Goal: Information Seeking & Learning: Learn about a topic

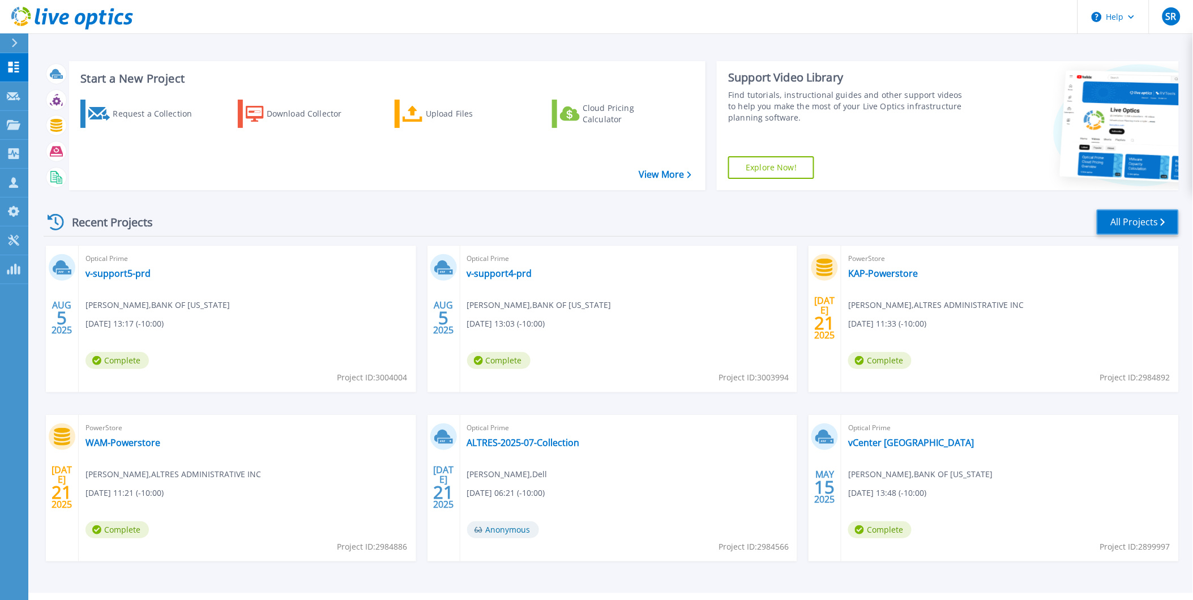
click at [1126, 224] on link "All Projects" at bounding box center [1138, 221] width 82 height 25
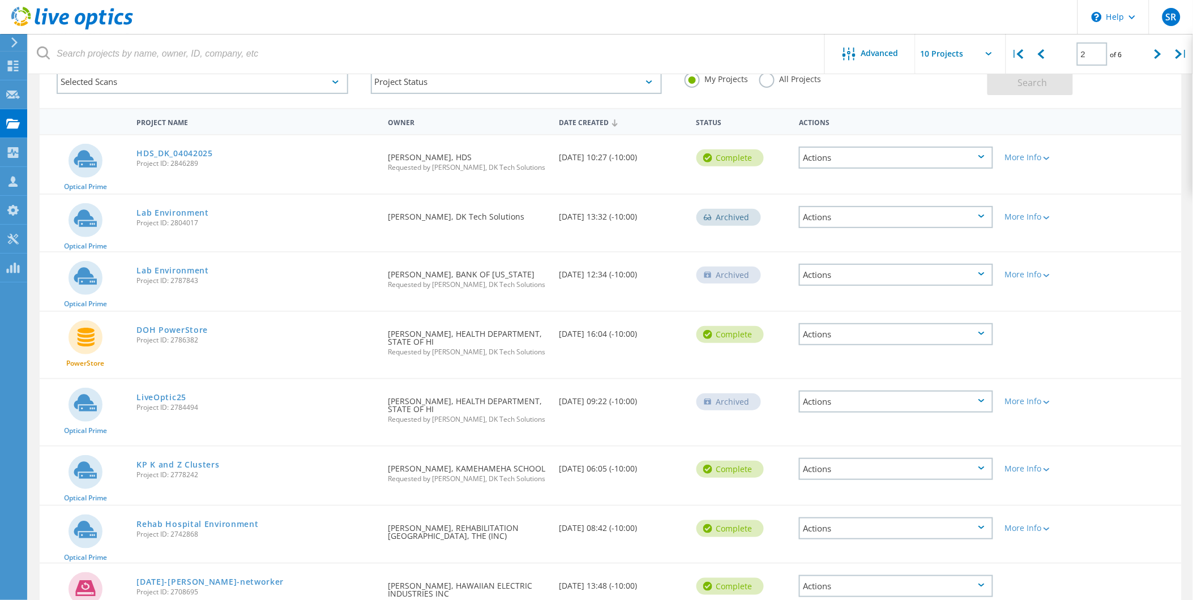
scroll to position [8, 0]
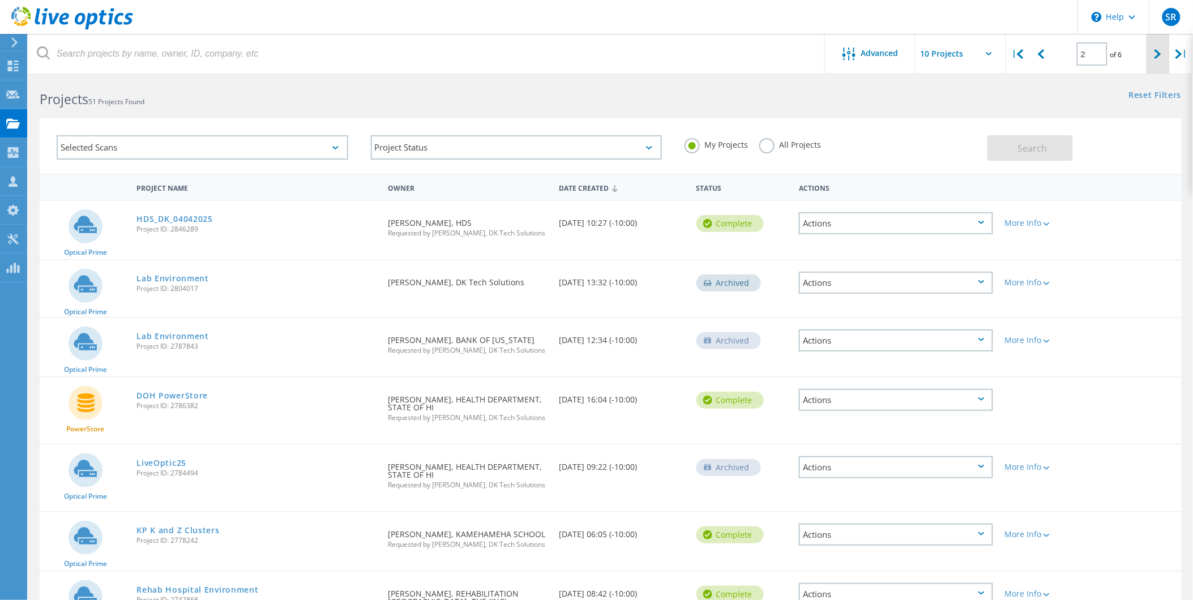
click at [1157, 57] on icon at bounding box center [1158, 54] width 7 height 10
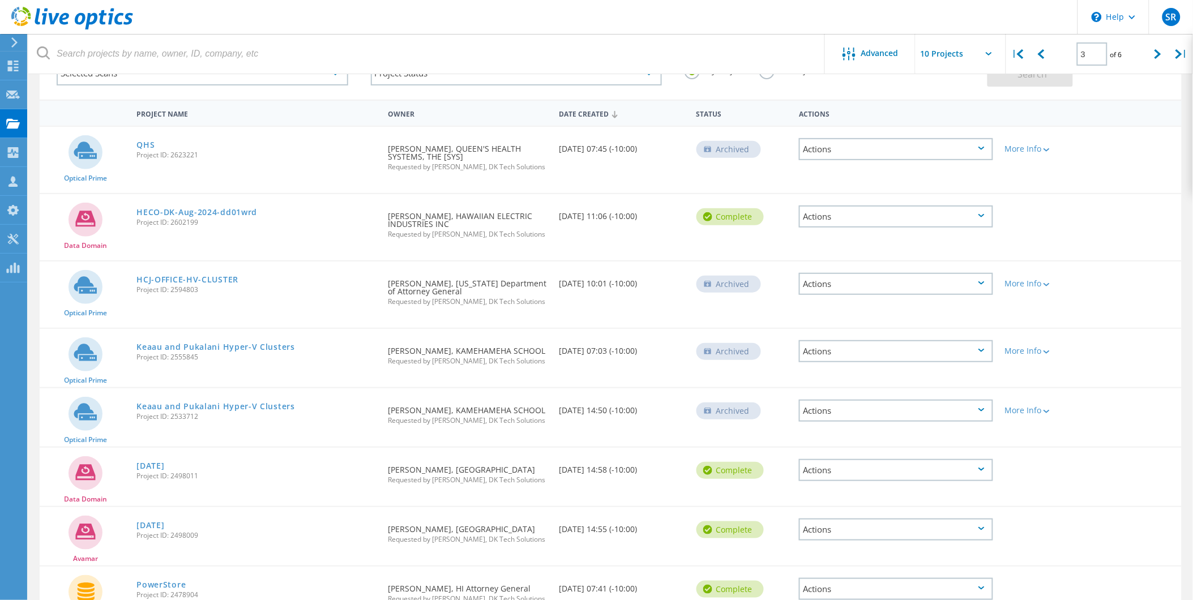
scroll to position [19, 0]
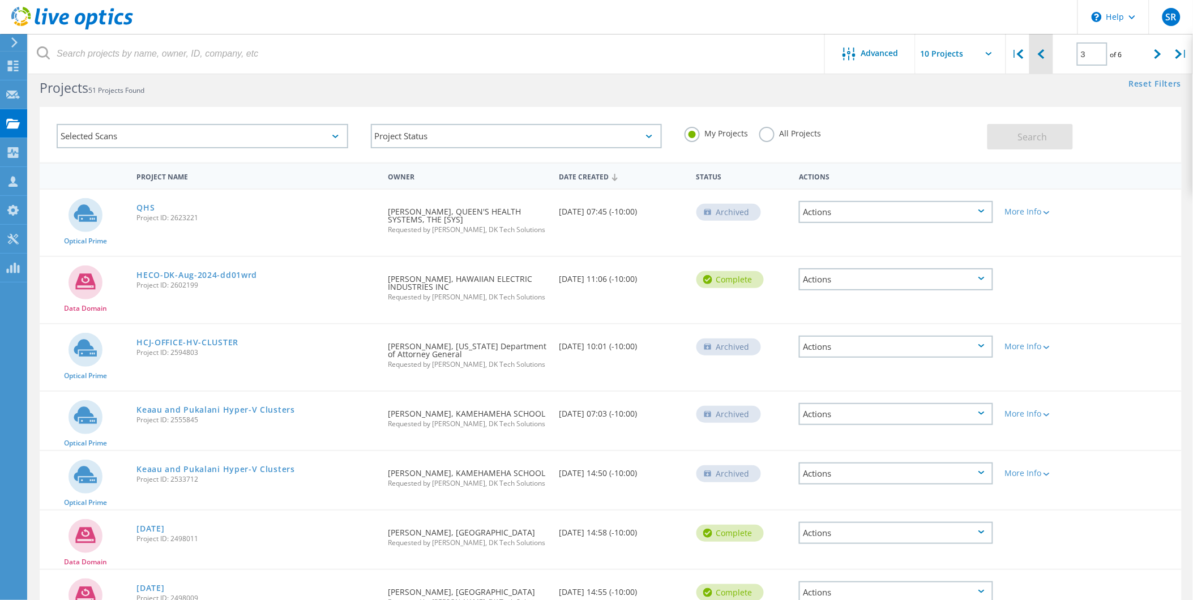
click at [1042, 59] on div at bounding box center [1040, 54] width 23 height 40
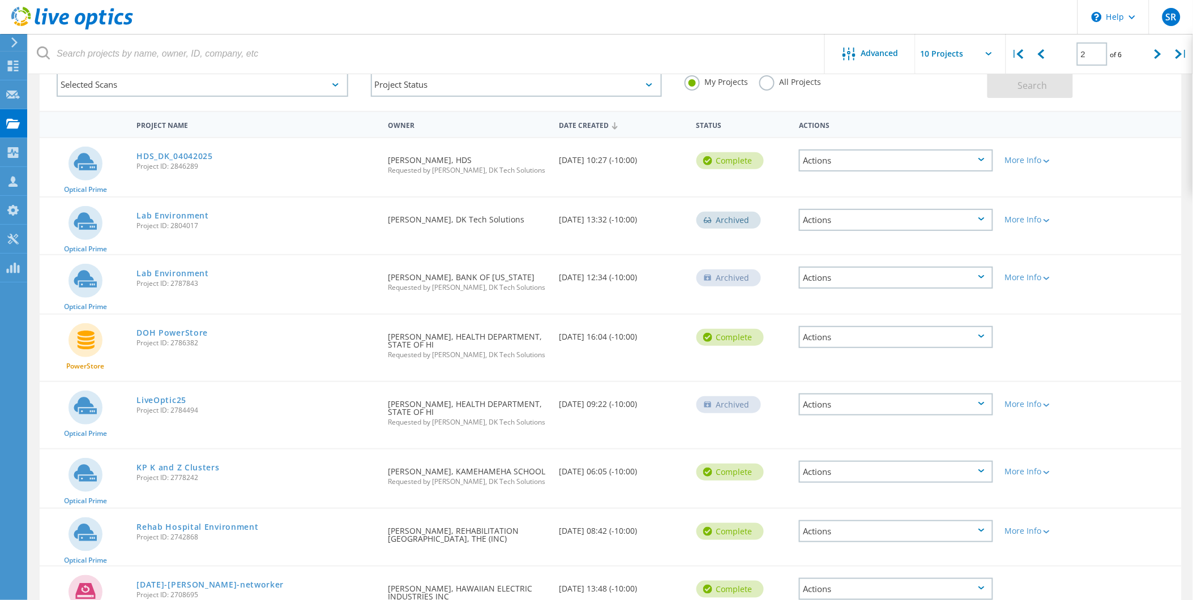
scroll to position [0, 0]
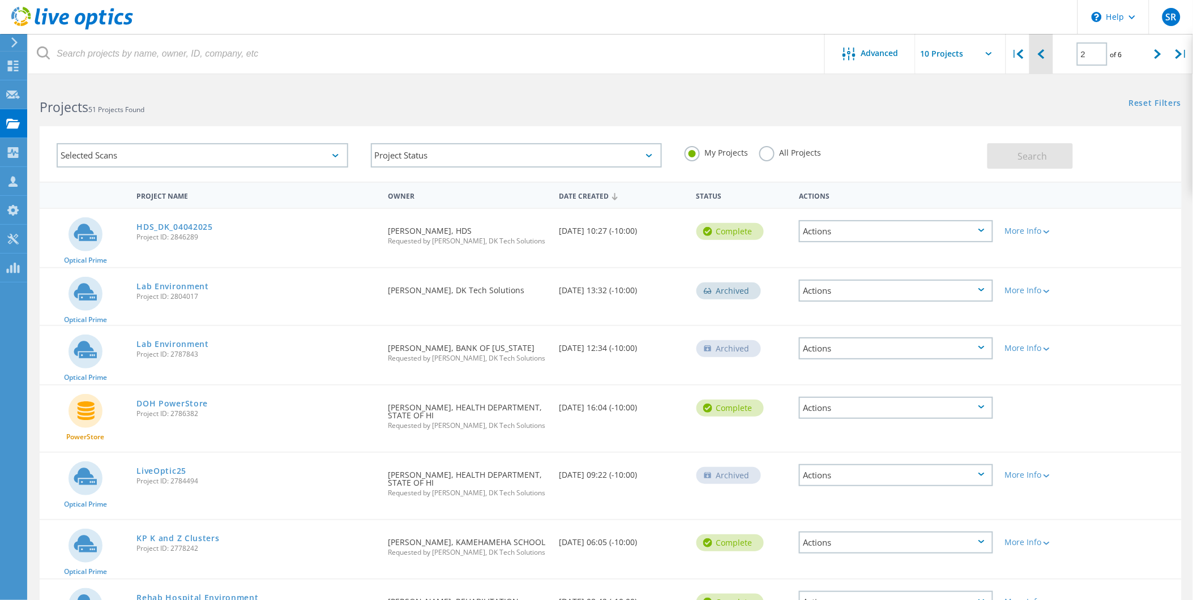
click at [1046, 55] on div at bounding box center [1040, 54] width 23 height 40
type input "1"
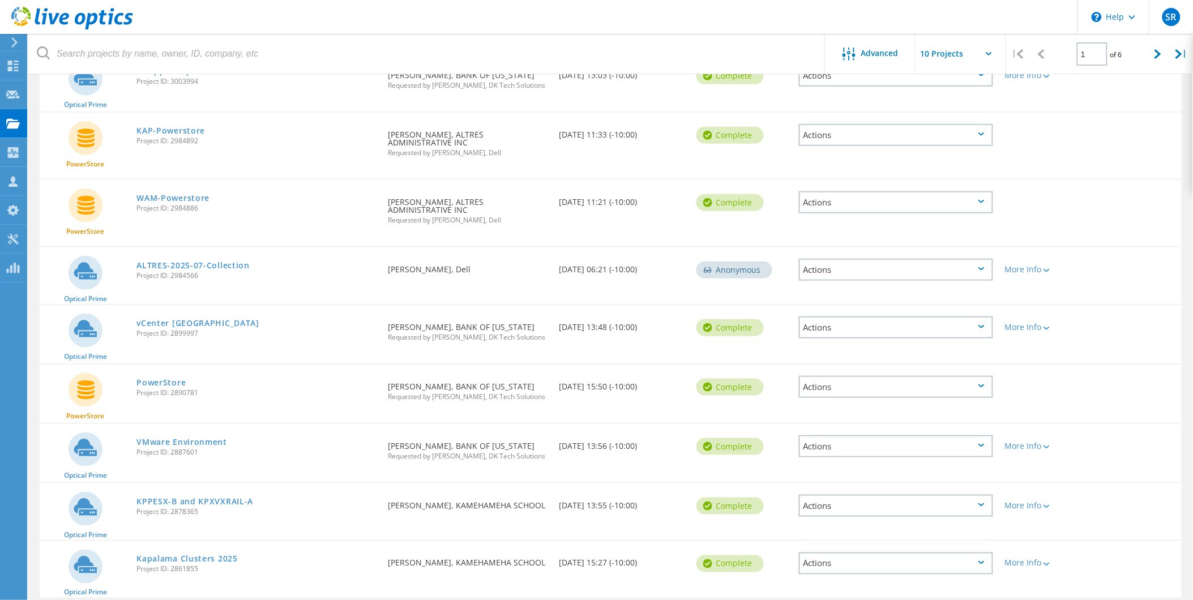
scroll to position [236, 0]
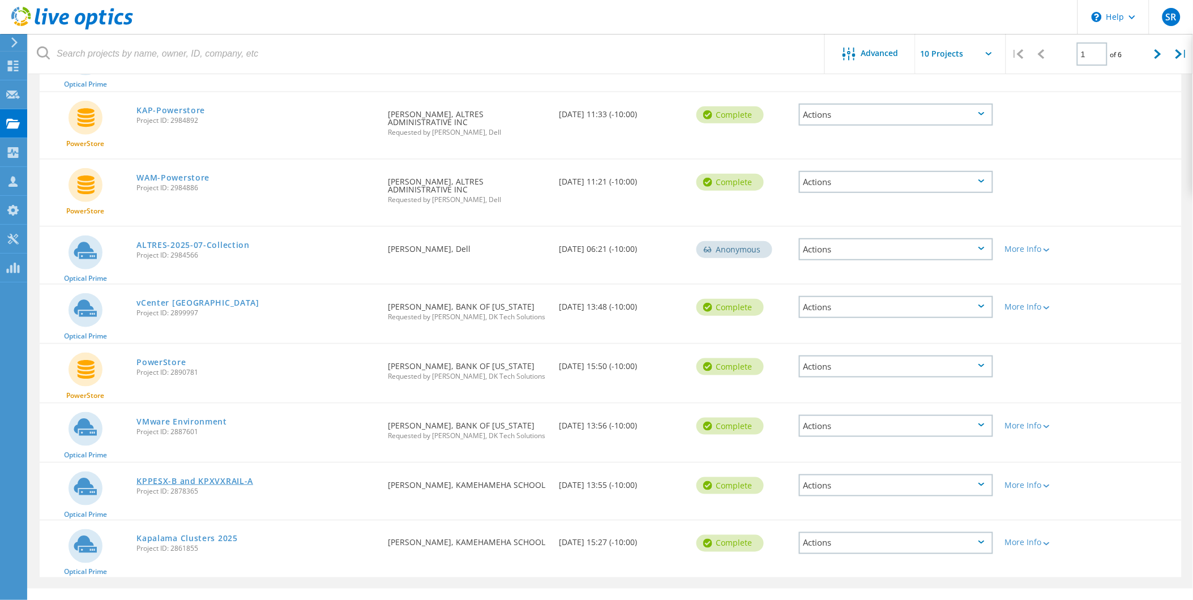
click at [233, 477] on link "KPPESX-B and KPXVXRAIL-A" at bounding box center [194, 481] width 117 height 8
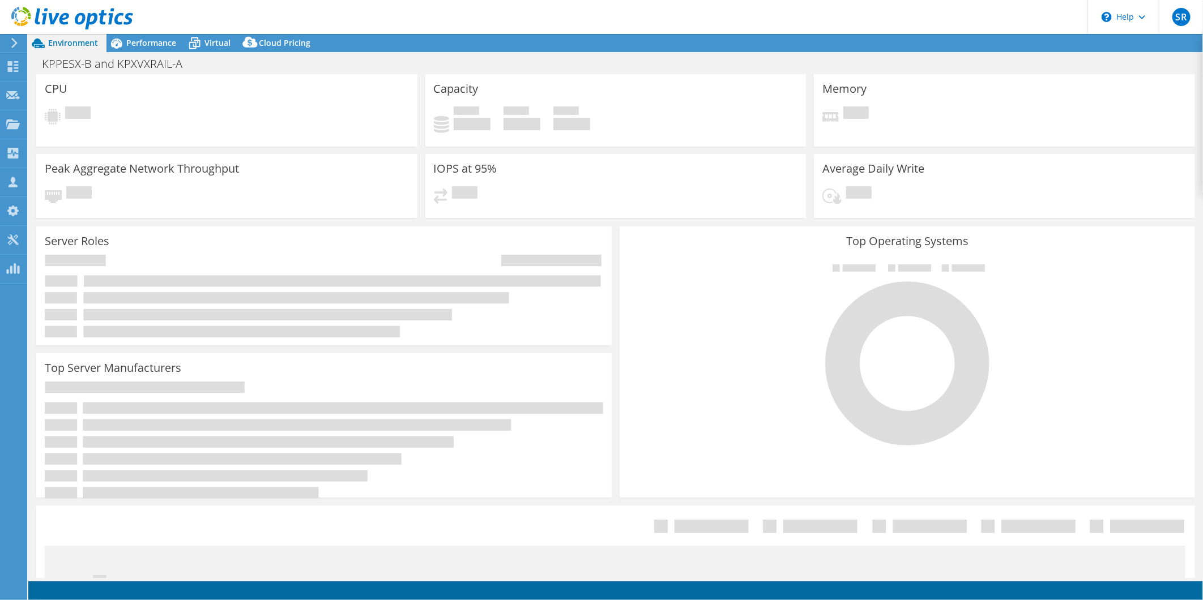
select select "USD"
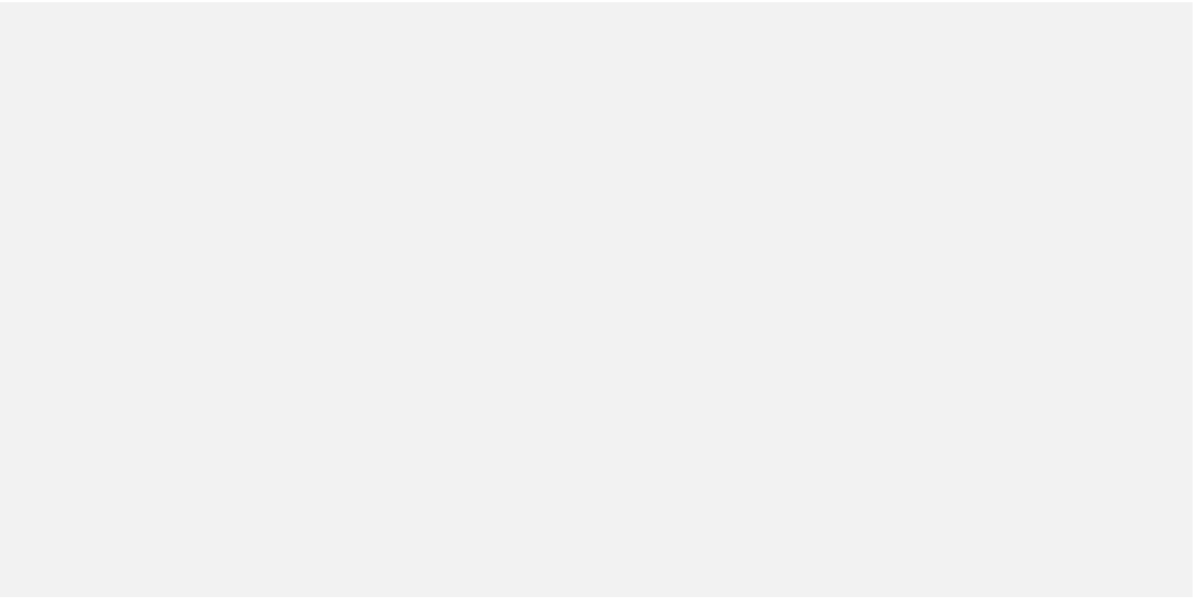
scroll to position [198, 0]
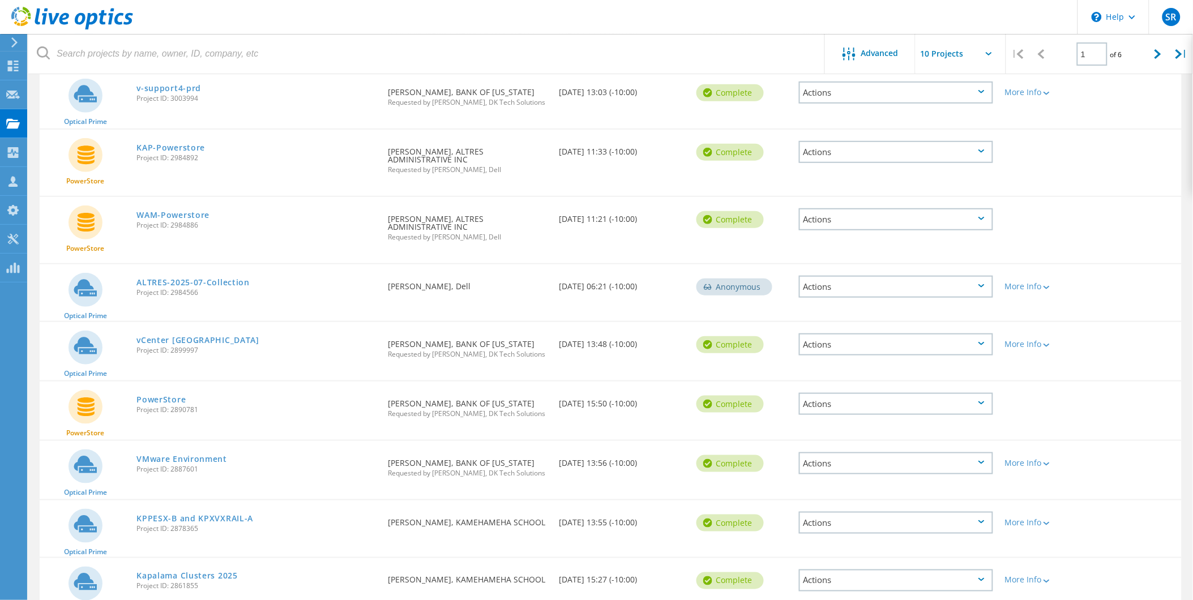
drag, startPoint x: 200, startPoint y: 508, endPoint x: 171, endPoint y: 507, distance: 28.9
click at [171, 525] on span "Project ID: 2878365" at bounding box center [256, 528] width 240 height 7
copy span "2878365"
click at [230, 515] on link "KPPESX-B and KPXVXRAIL-A" at bounding box center [194, 519] width 117 height 8
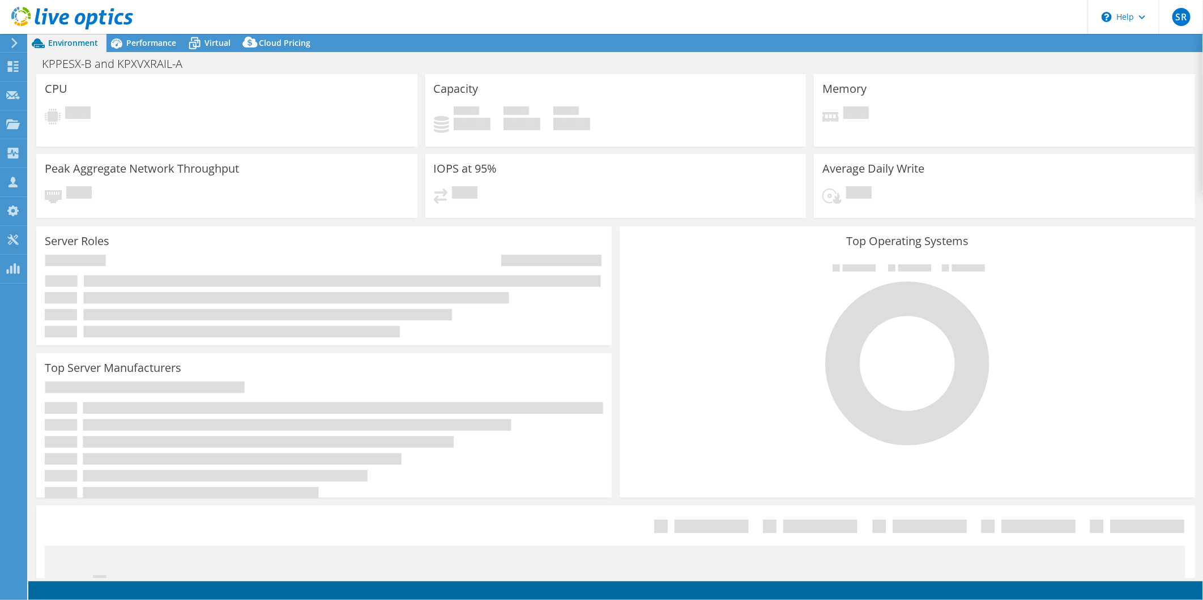
select select "USD"
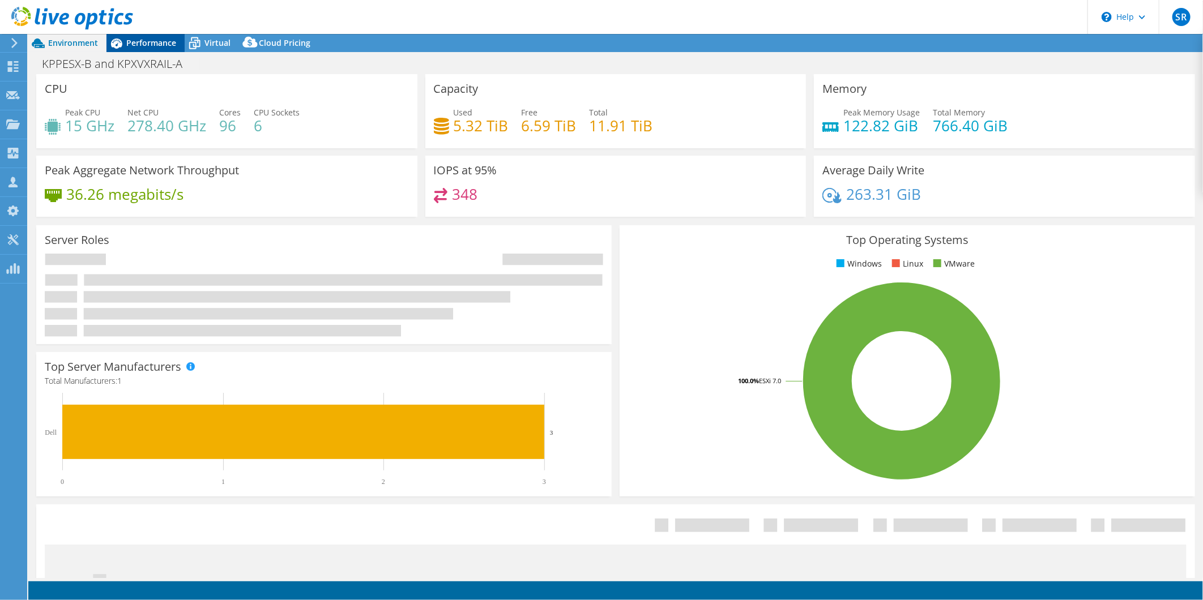
click at [159, 44] on span "Performance" at bounding box center [151, 42] width 50 height 11
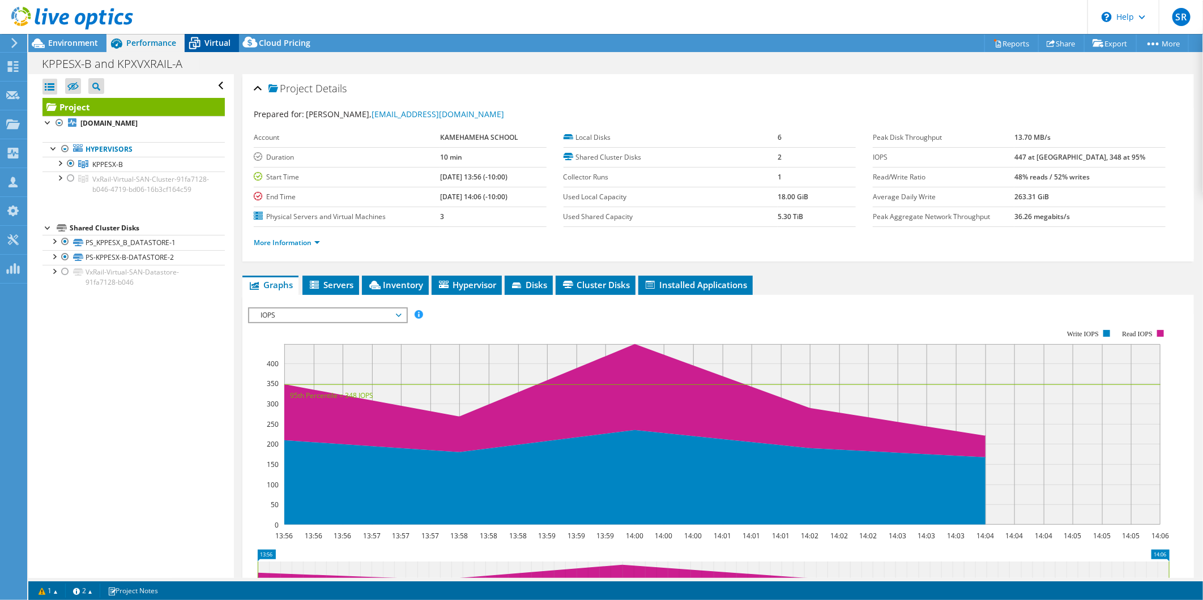
click at [223, 41] on span "Virtual" at bounding box center [217, 42] width 26 height 11
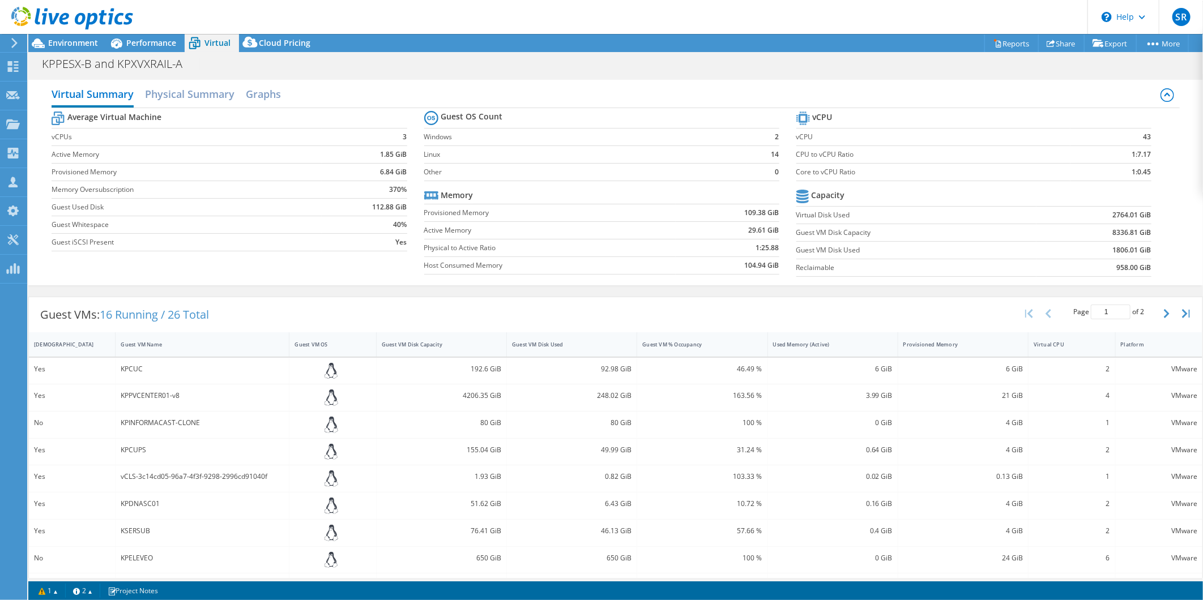
click at [11, 40] on icon at bounding box center [14, 43] width 8 height 10
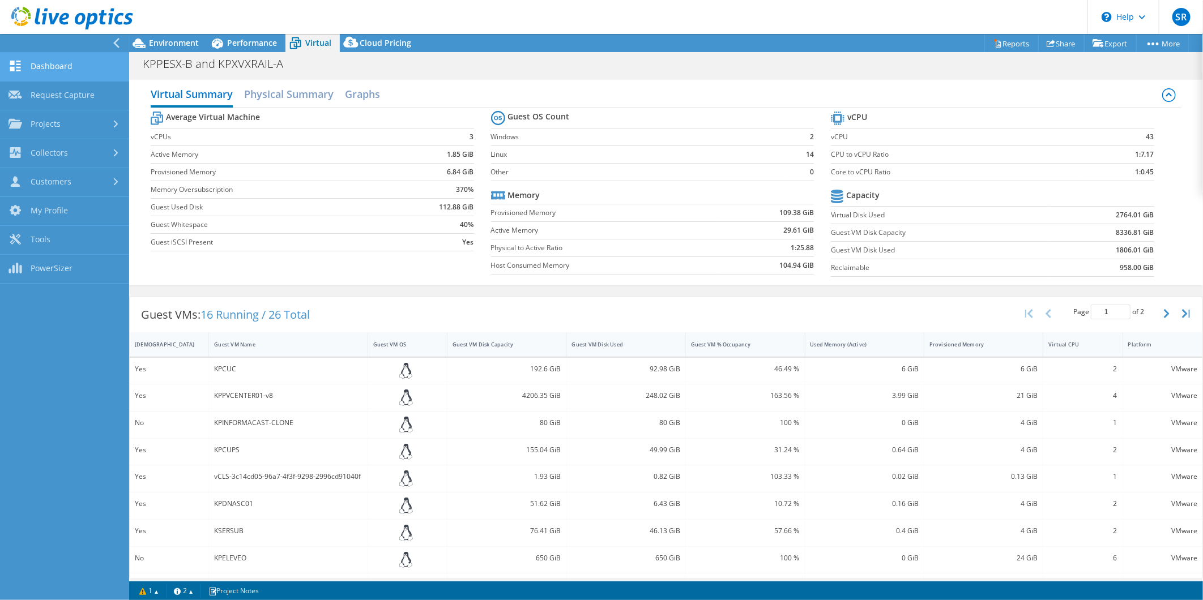
click at [41, 62] on link "Dashboard" at bounding box center [64, 67] width 129 height 29
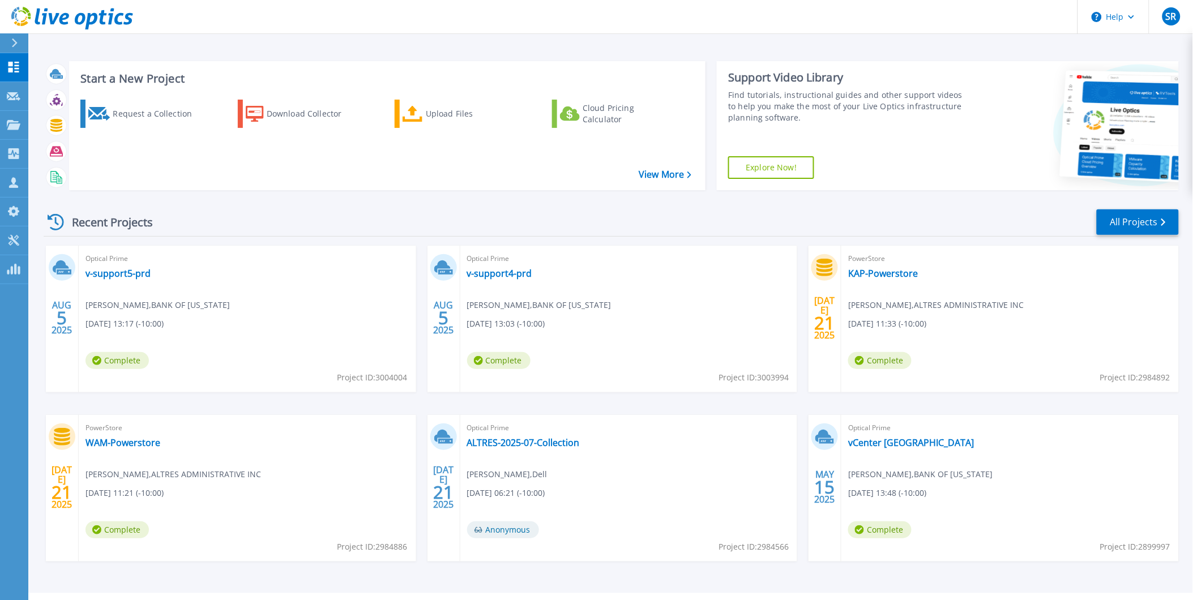
scroll to position [27, 0]
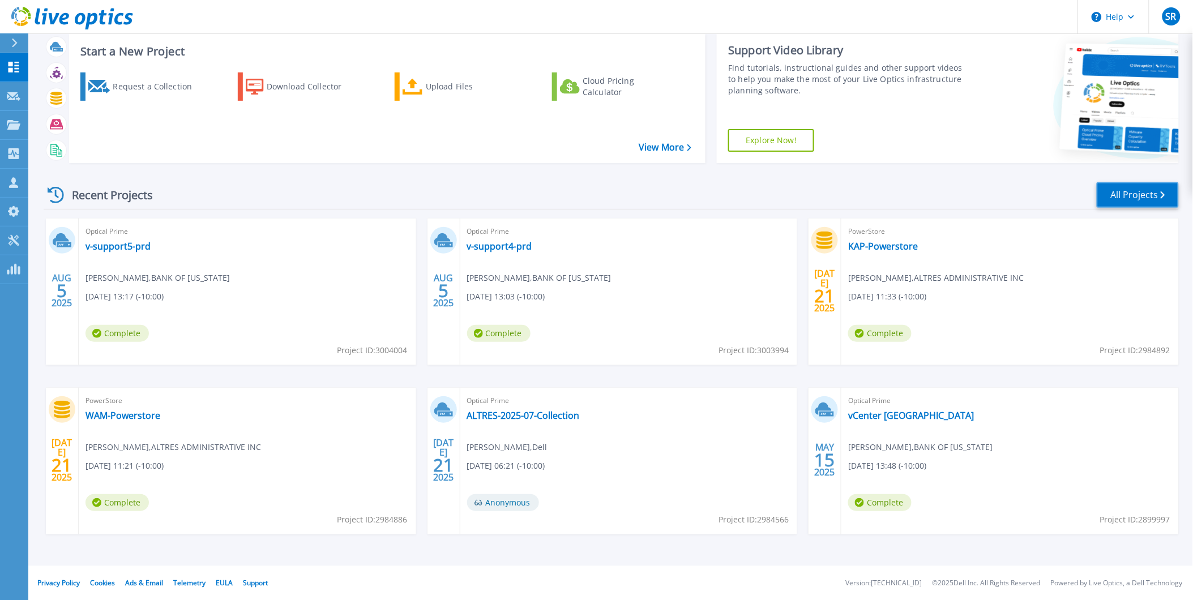
click at [1124, 190] on link "All Projects" at bounding box center [1138, 194] width 82 height 25
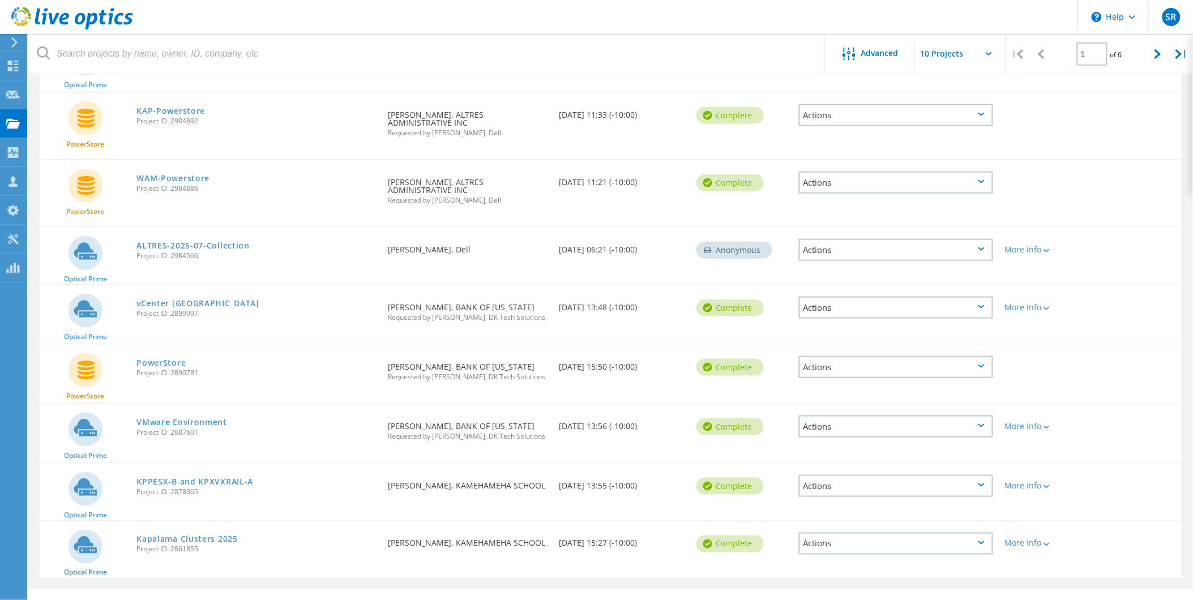
scroll to position [236, 0]
click at [1153, 52] on div at bounding box center [1158, 54] width 23 height 40
type input "2"
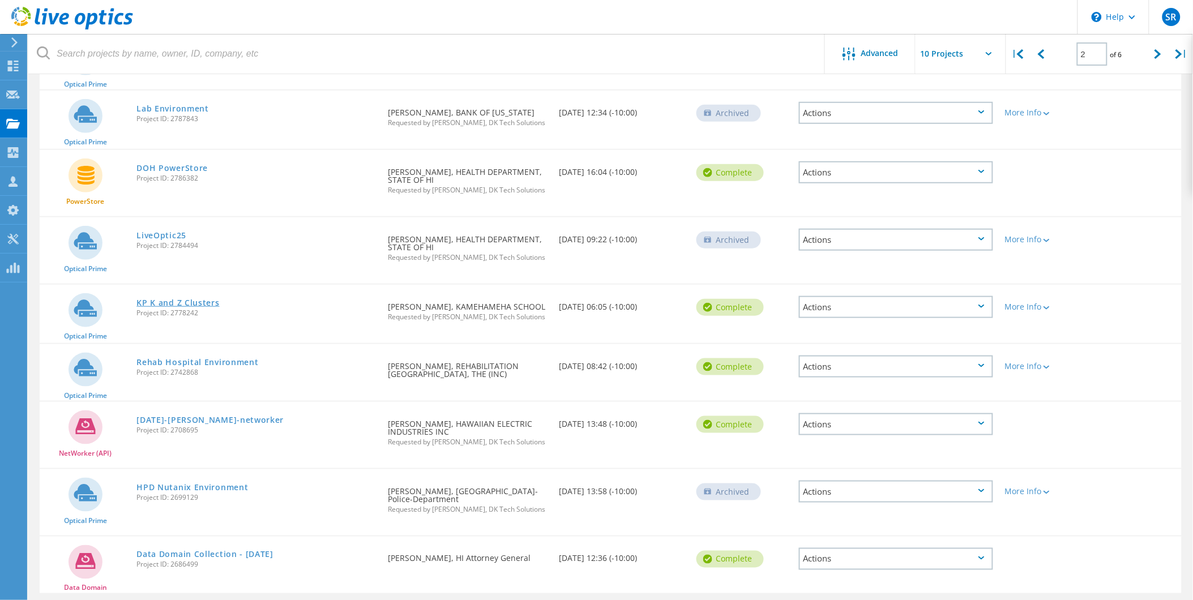
click at [213, 299] on link "KP K and Z Clusters" at bounding box center [177, 303] width 83 height 8
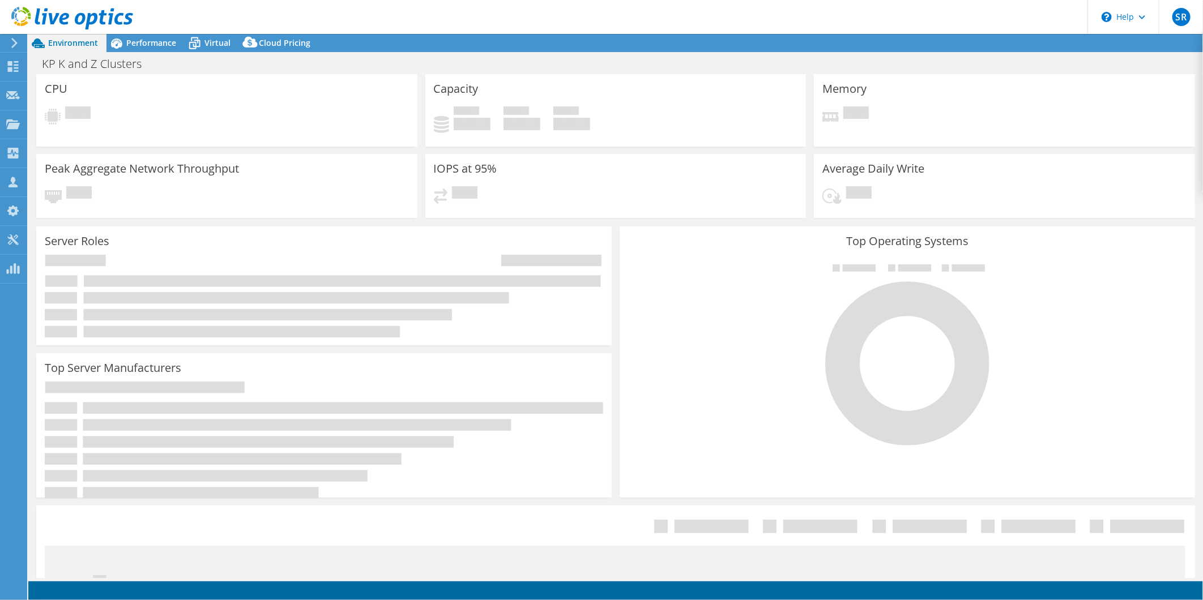
select select "USWest"
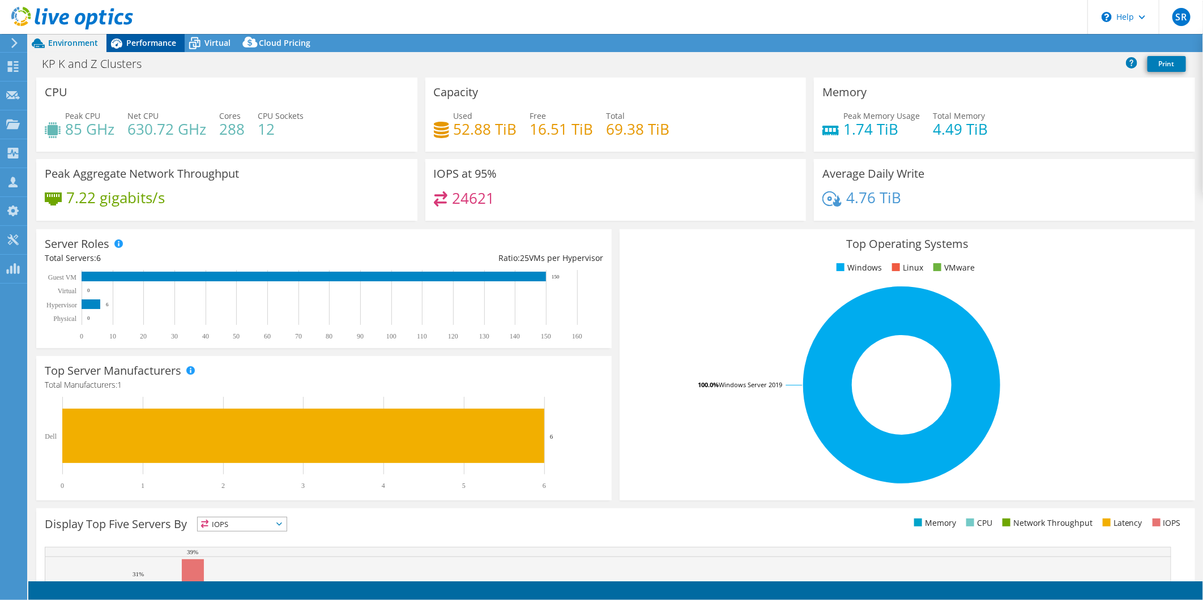
click at [161, 42] on span "Performance" at bounding box center [151, 42] width 50 height 11
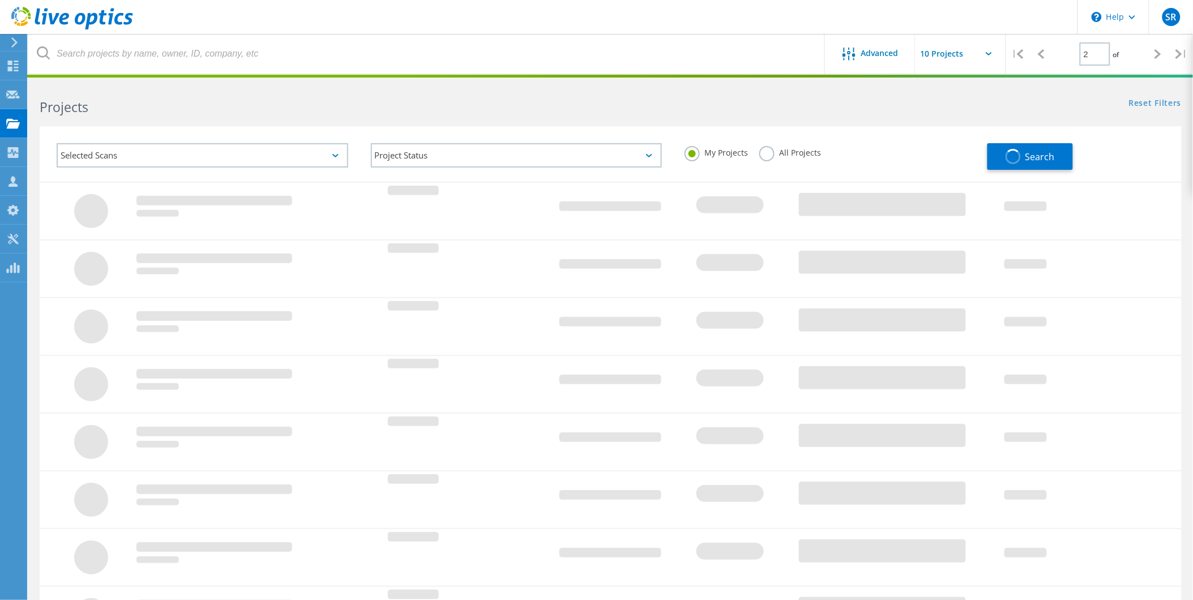
scroll to position [198, 0]
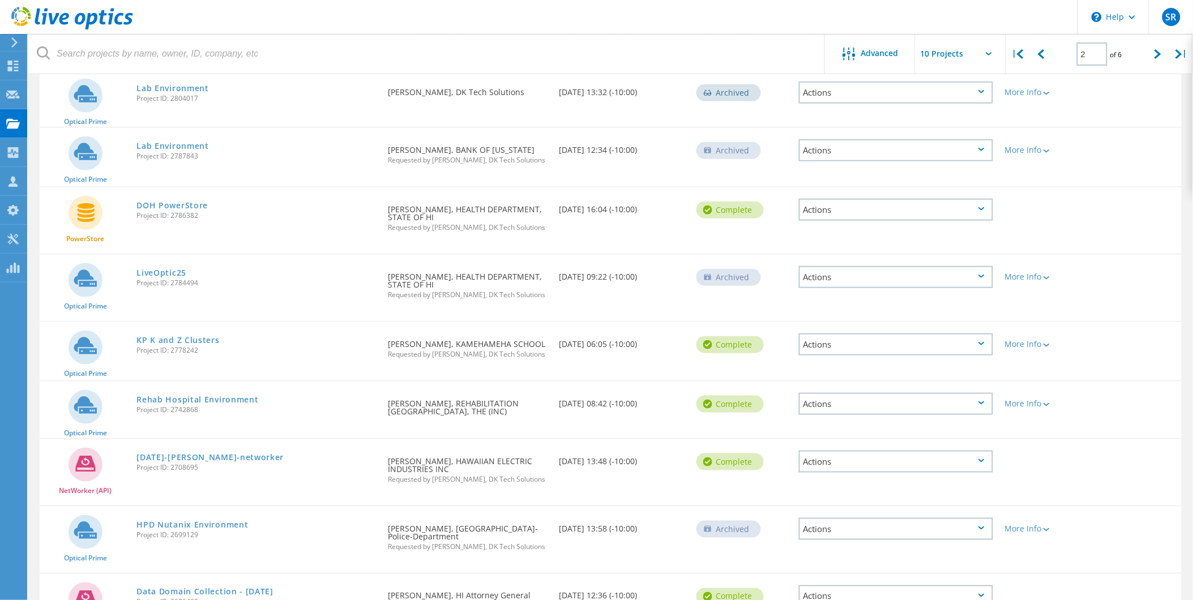
drag, startPoint x: 199, startPoint y: 346, endPoint x: 172, endPoint y: 345, distance: 27.2
click at [172, 347] on span "Project ID: 2778242" at bounding box center [256, 350] width 240 height 7
copy span "2778242"
click at [182, 336] on link "KP K and Z Clusters" at bounding box center [177, 340] width 83 height 8
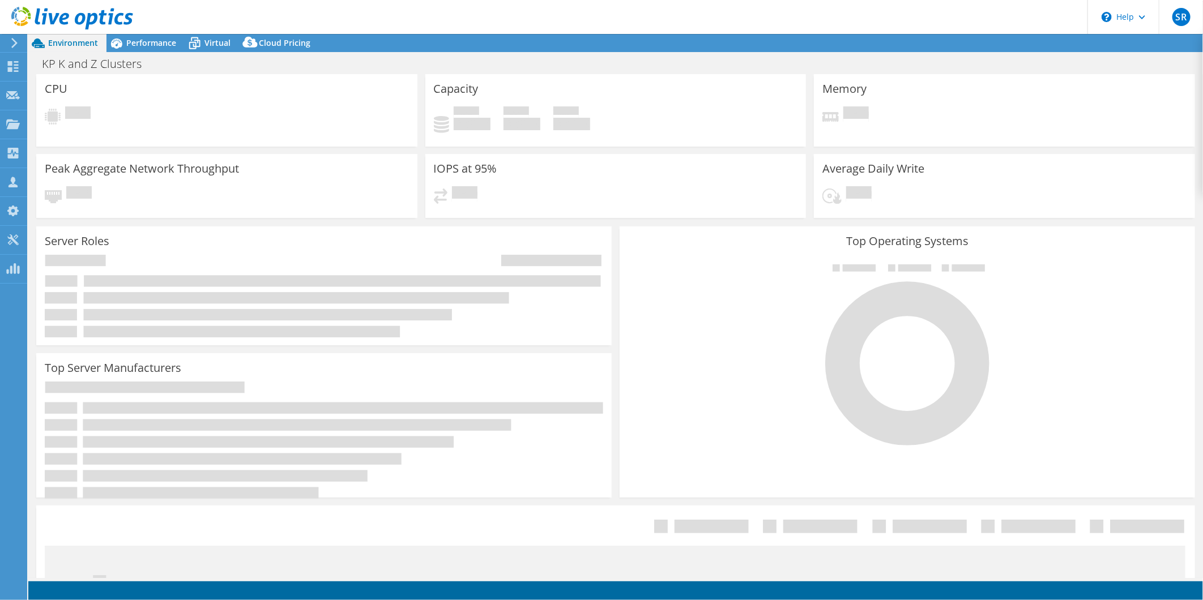
select select "USD"
select select "USWest"
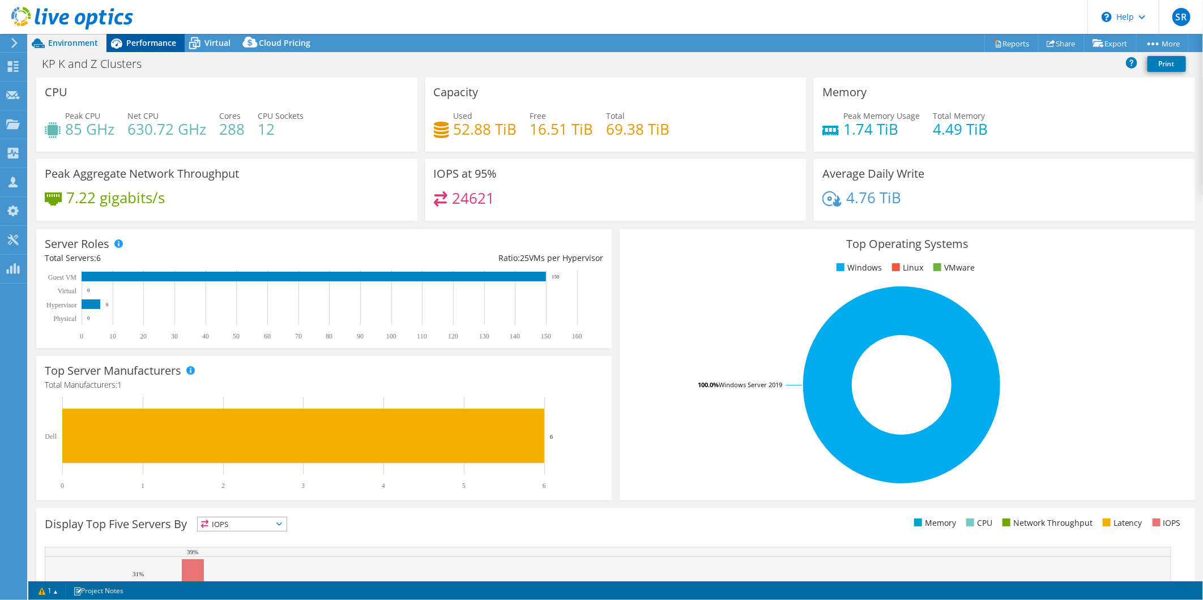
click at [152, 40] on span "Performance" at bounding box center [151, 42] width 50 height 11
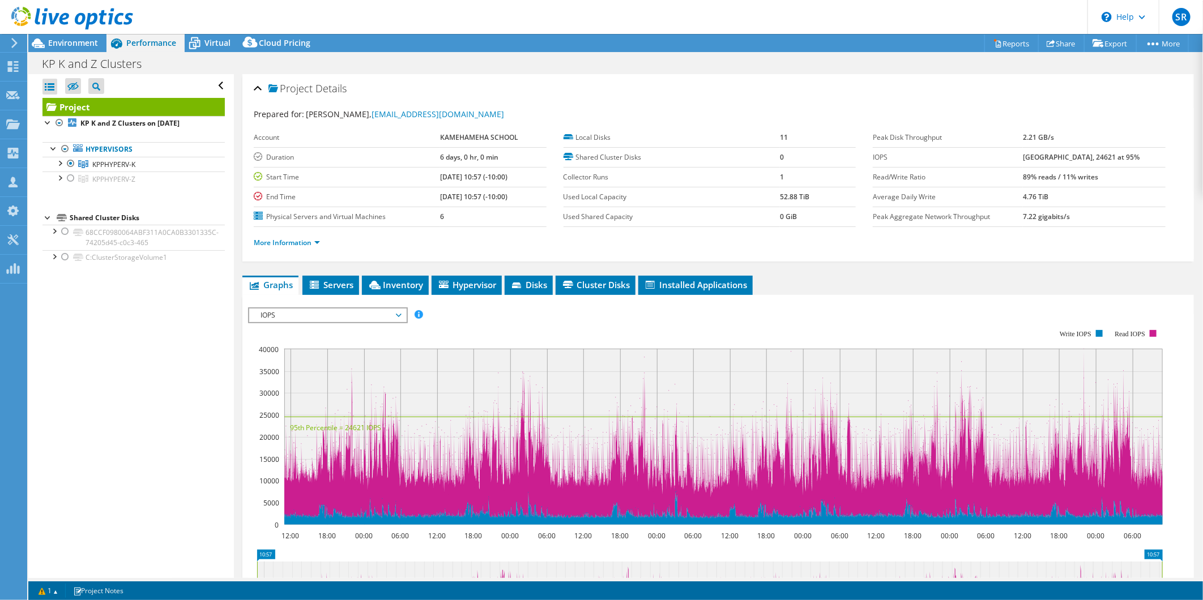
click at [401, 314] on span "IOPS" at bounding box center [327, 316] width 157 height 14
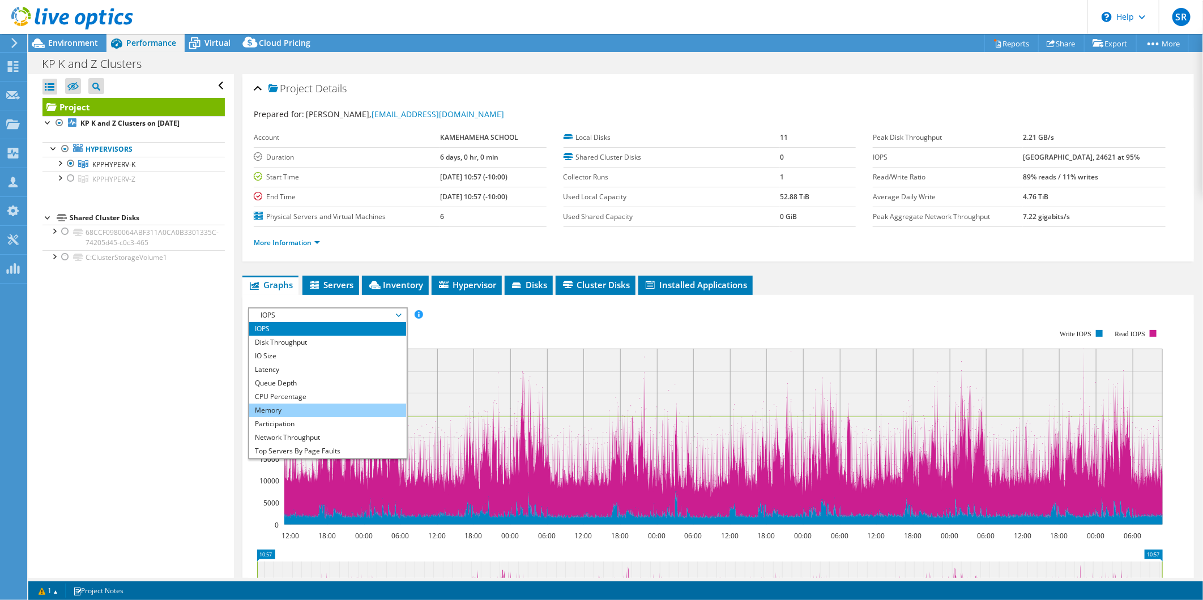
click at [303, 411] on li "Memory" at bounding box center [327, 411] width 157 height 14
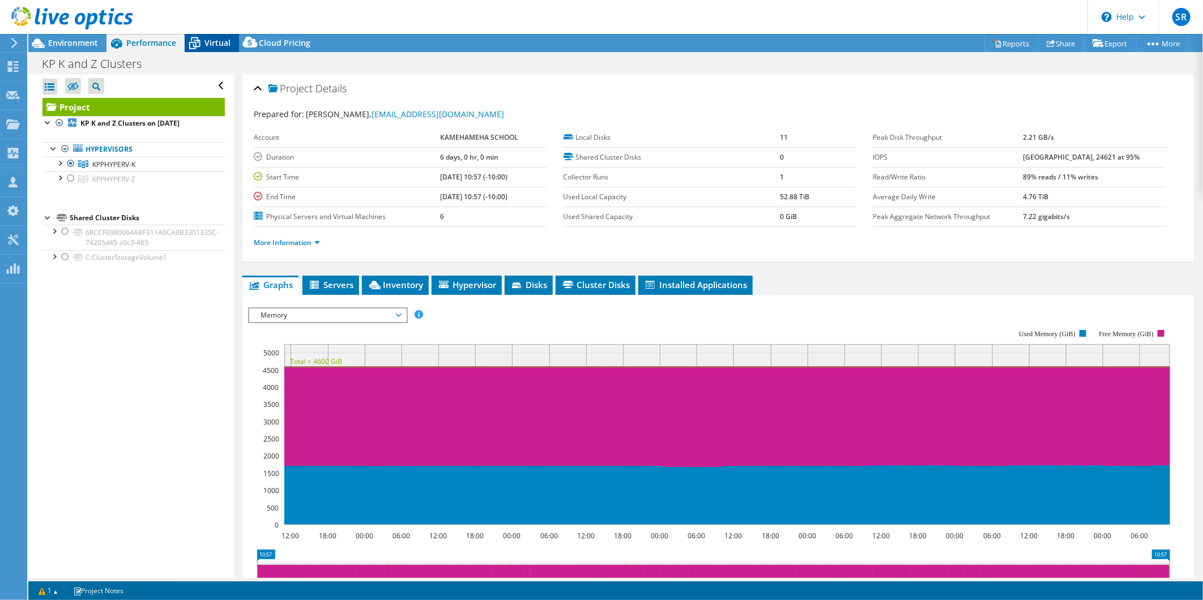
click at [200, 37] on icon at bounding box center [195, 43] width 20 height 20
